Goal: Task Accomplishment & Management: Manage account settings

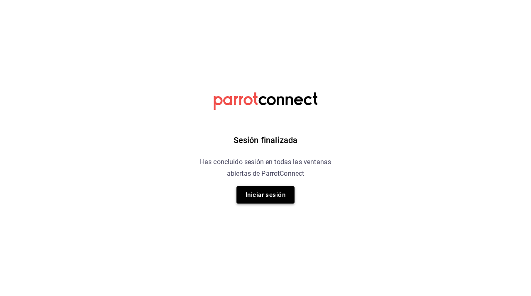
click at [246, 186] on button "Iniciar sesión" at bounding box center [265, 194] width 58 height 17
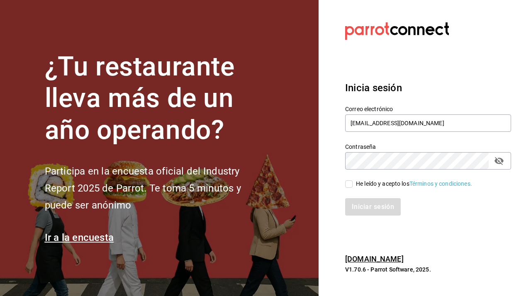
click at [350, 183] on input "He leído y acepto los Términos y condiciones." at bounding box center [348, 183] width 7 height 7
checkbox input "true"
click at [359, 207] on button "Iniciar sesión" at bounding box center [373, 206] width 56 height 17
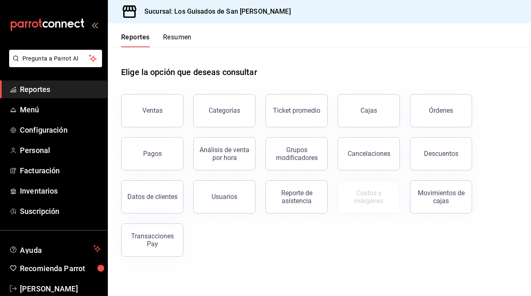
click at [183, 44] on button "Resumen" at bounding box center [177, 40] width 29 height 14
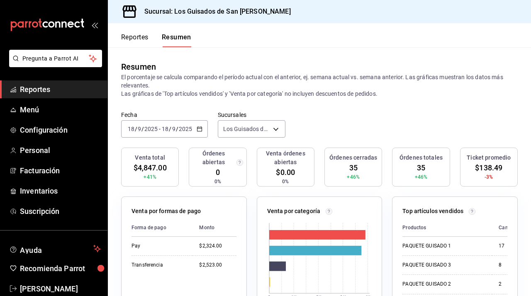
click at [198, 125] on div "2025-09-18 18 / 9 / 2025 - 2025-09-18 18 / 9 / 2025" at bounding box center [164, 128] width 87 height 17
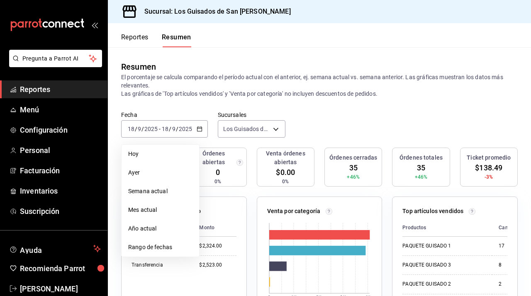
click at [168, 154] on span "Hoy" at bounding box center [160, 154] width 64 height 9
